Goal: Navigation & Orientation: Find specific page/section

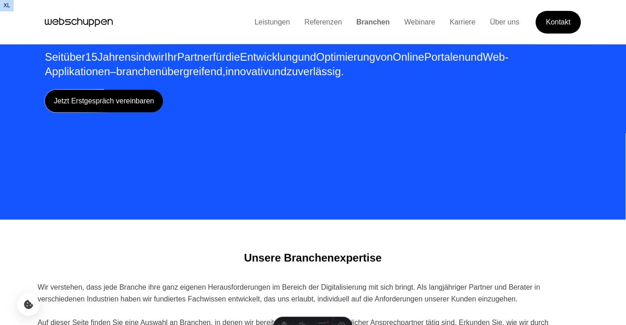
scroll to position [93, 0]
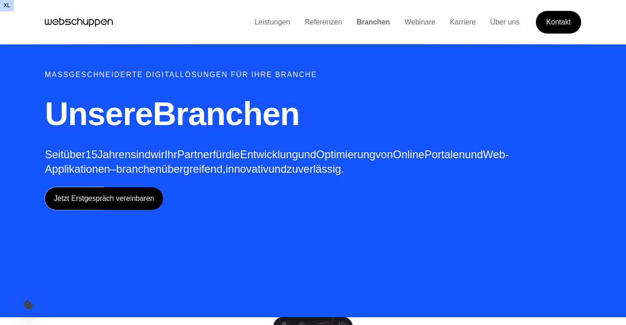
scroll to position [93, 0]
click at [361, 19] on link "Branchen" at bounding box center [373, 22] width 48 height 8
click at [367, 20] on link "Branchen" at bounding box center [373, 22] width 48 height 8
click at [269, 11] on div "Leistungen Referenzen Branchen Webinare Karriere Über uns Kontakt" at bounding box center [414, 22] width 334 height 23
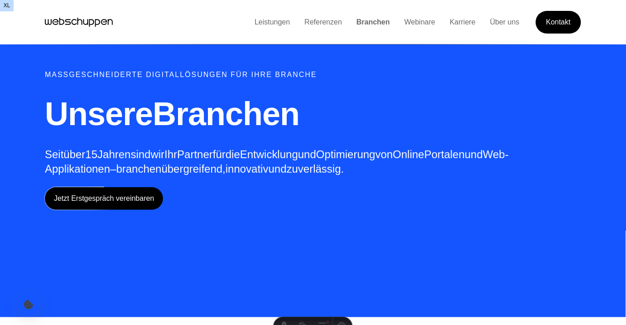
click at [272, 21] on link "Leistungen" at bounding box center [272, 22] width 50 height 8
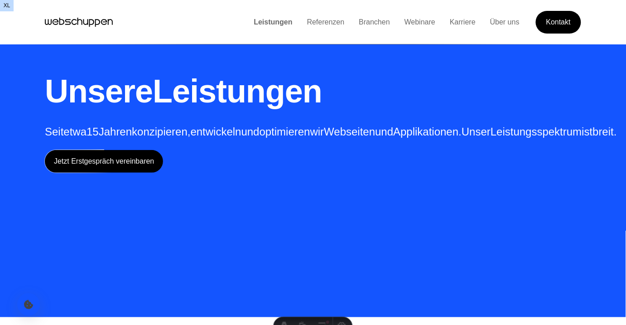
click at [303, 25] on link "Referenzen" at bounding box center [326, 22] width 52 height 8
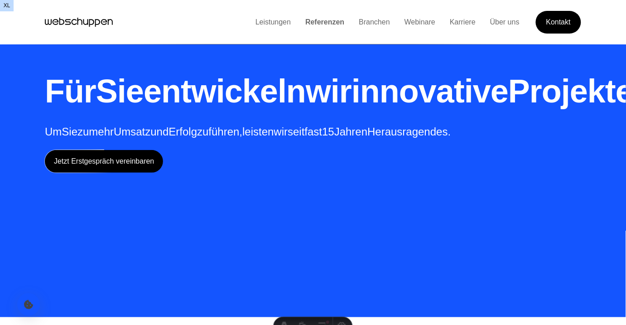
click at [365, 21] on link "Branchen" at bounding box center [374, 22] width 46 height 8
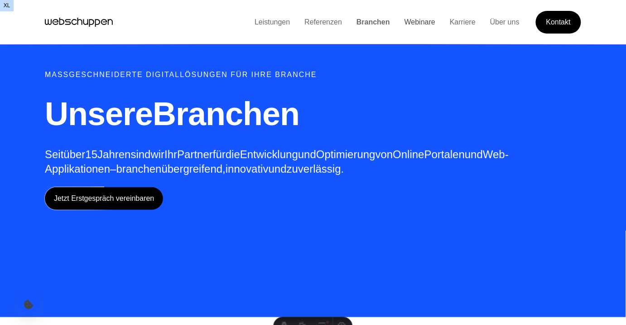
drag, startPoint x: 80, startPoint y: 139, endPoint x: 404, endPoint y: 23, distance: 344.8
click at [404, 23] on link "Webinare" at bounding box center [419, 22] width 45 height 8
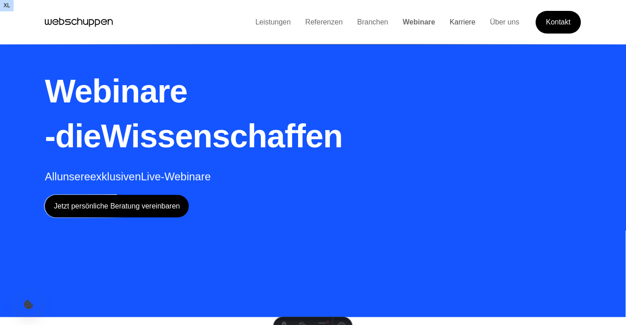
drag, startPoint x: 404, startPoint y: 23, endPoint x: 457, endPoint y: 25, distance: 52.1
click at [457, 25] on link "Karriere" at bounding box center [463, 22] width 40 height 8
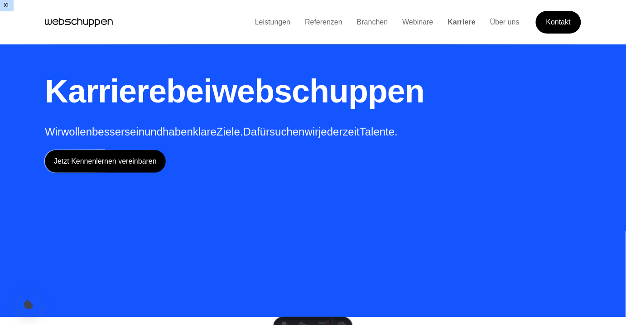
click at [351, 22] on link "Branchen" at bounding box center [373, 22] width 46 height 8
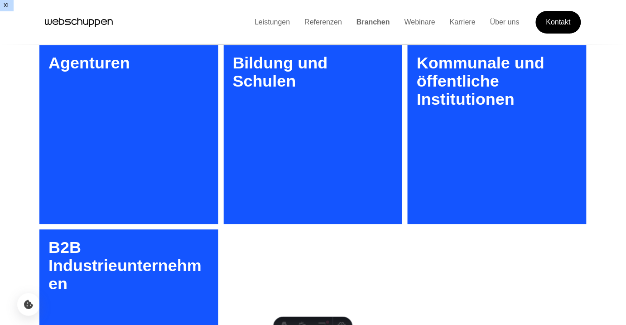
scroll to position [430, 0]
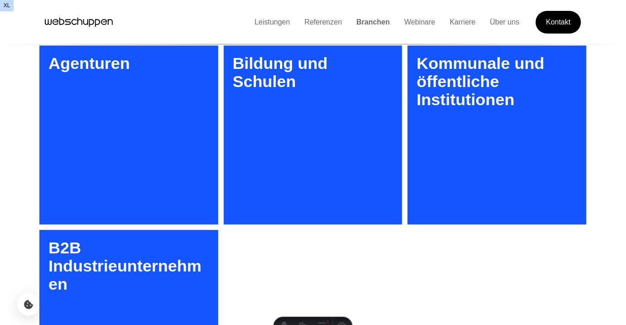
click at [131, 167] on h3 "Agenturen" at bounding box center [128, 135] width 179 height 179
